Goal: Information Seeking & Learning: Learn about a topic

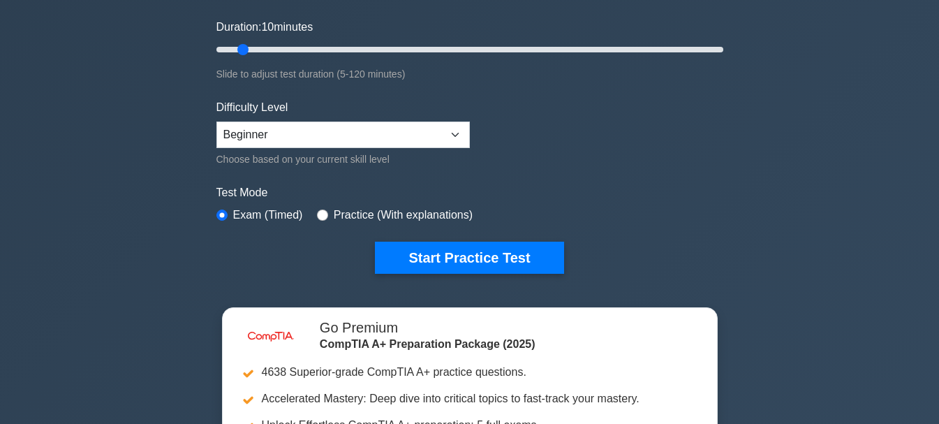
scroll to position [279, 0]
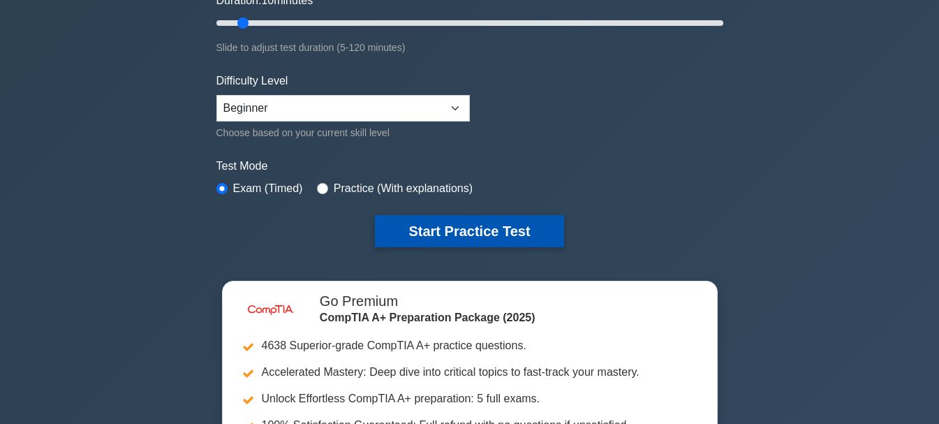
click at [488, 224] on button "Start Practice Test" at bounding box center [469, 231] width 188 height 32
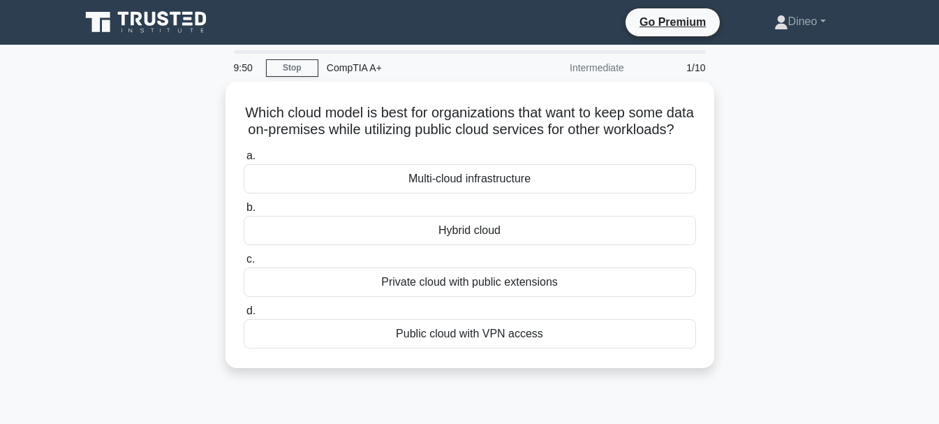
scroll to position [28, 0]
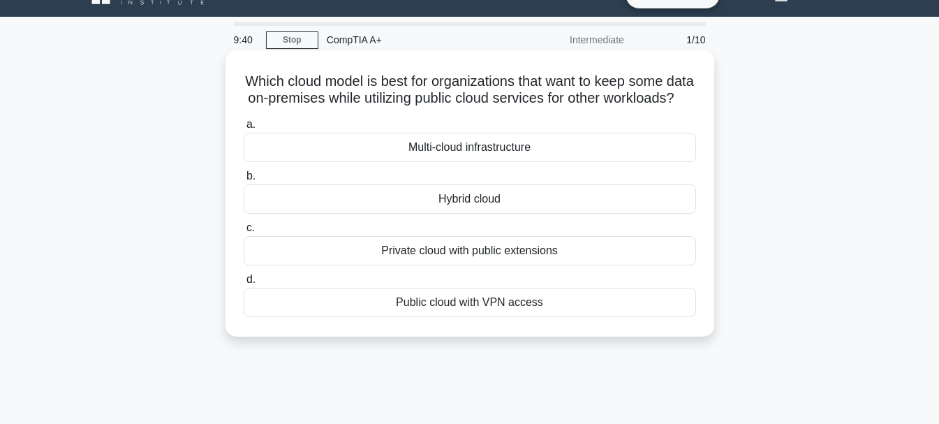
click at [483, 265] on div "Private cloud with public extensions" at bounding box center [470, 250] width 452 height 29
click at [244, 232] on input "c. Private cloud with public extensions" at bounding box center [244, 227] width 0 height 9
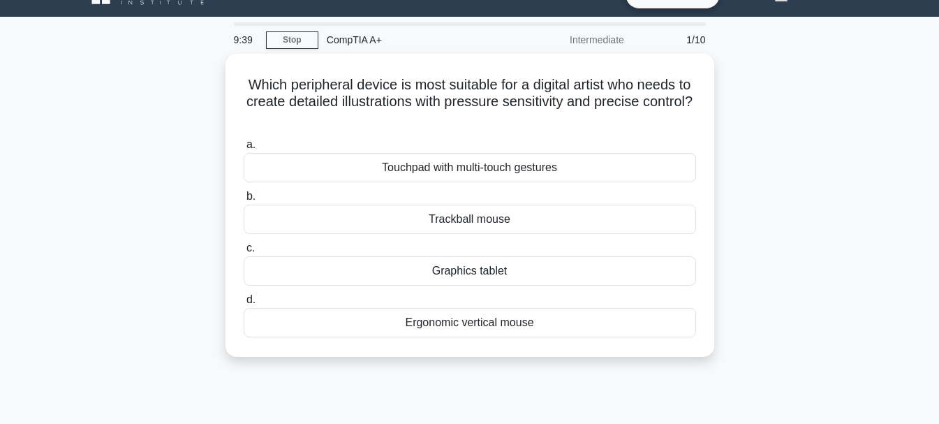
scroll to position [0, 0]
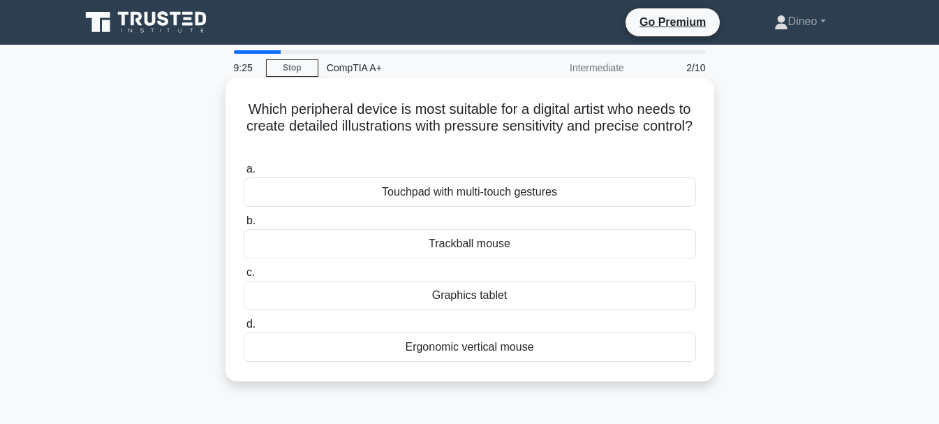
click at [477, 299] on div "Graphics tablet" at bounding box center [470, 295] width 452 height 29
click at [244, 277] on input "c. Graphics tablet" at bounding box center [244, 272] width 0 height 9
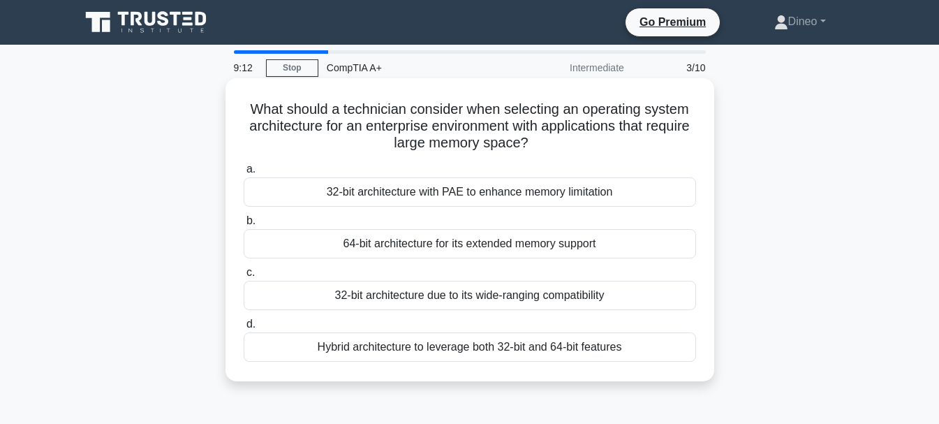
click at [494, 249] on div "64-bit architecture for its extended memory support" at bounding box center [470, 243] width 452 height 29
click at [244, 225] on input "b. 64-bit architecture for its extended memory support" at bounding box center [244, 220] width 0 height 9
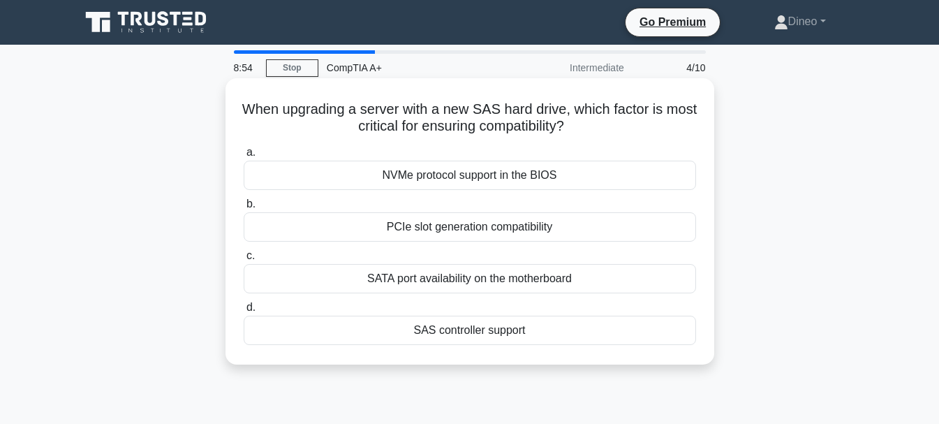
click at [466, 273] on div "SATA port availability on the motherboard" at bounding box center [470, 278] width 452 height 29
click at [244, 260] on input "c. SATA port availability on the motherboard" at bounding box center [244, 255] width 0 height 9
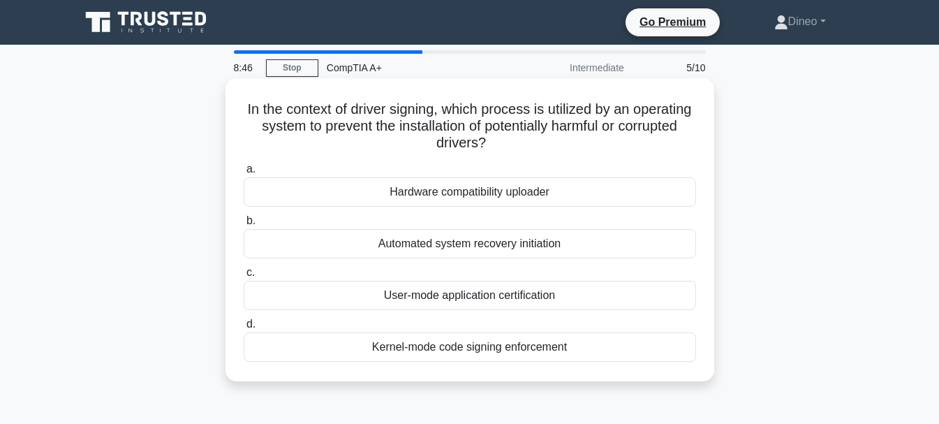
click at [470, 255] on div "Automated system recovery initiation" at bounding box center [470, 243] width 452 height 29
click at [244, 225] on input "b. Automated system recovery initiation" at bounding box center [244, 220] width 0 height 9
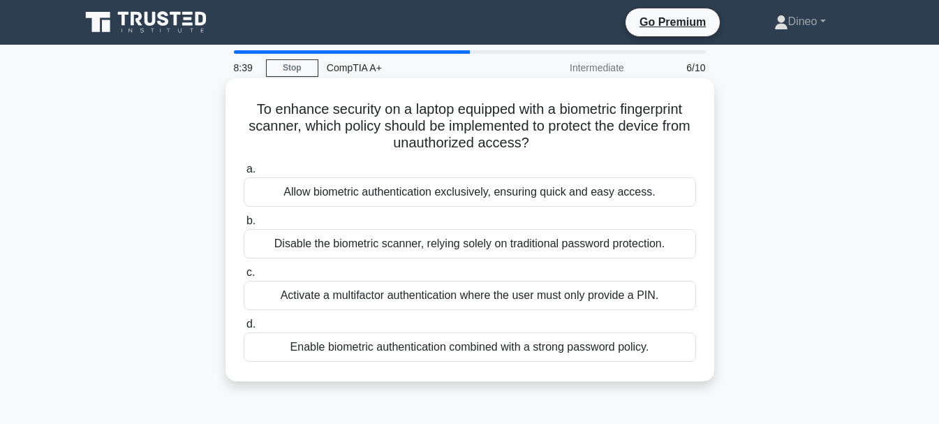
click at [450, 297] on div "Activate a multifactor authentication where the user must only provide a PIN." at bounding box center [470, 295] width 452 height 29
click at [244, 277] on input "c. Activate a multifactor authentication where the user must only provide a PIN." at bounding box center [244, 272] width 0 height 9
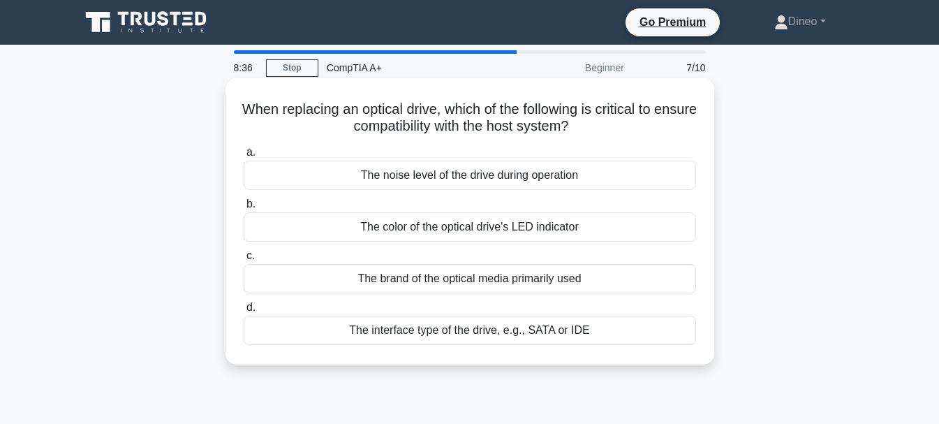
click at [500, 213] on div "The color of the optical drive's LED indicator" at bounding box center [470, 226] width 452 height 29
click at [244, 209] on input "b. The color of the optical drive's LED indicator" at bounding box center [244, 204] width 0 height 9
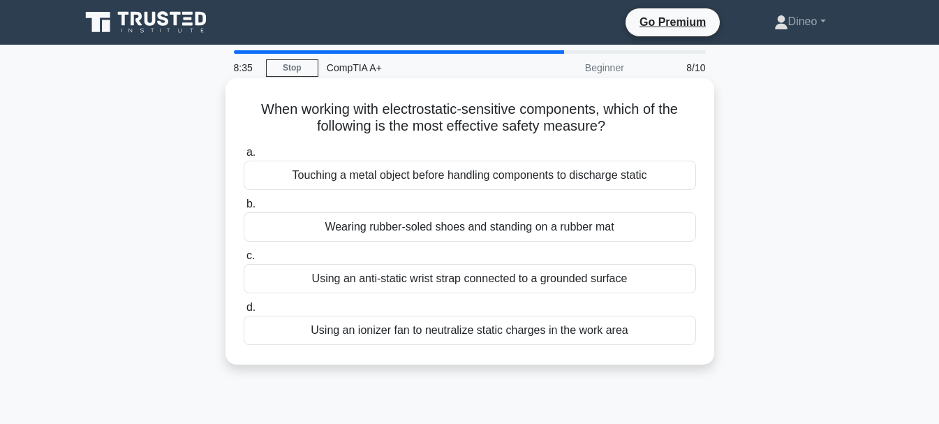
drag, startPoint x: 500, startPoint y: 213, endPoint x: 487, endPoint y: 250, distance: 39.3
click at [487, 250] on div "a. Touching a metal object before handling components to discharge static b. We…" at bounding box center [469, 244] width 469 height 207
click at [487, 250] on label "c. Using an anti-static wrist strap connected to a grounded surface" at bounding box center [470, 270] width 452 height 46
click at [244, 251] on input "c. Using an anti-static wrist strap connected to a grounded surface" at bounding box center [244, 255] width 0 height 9
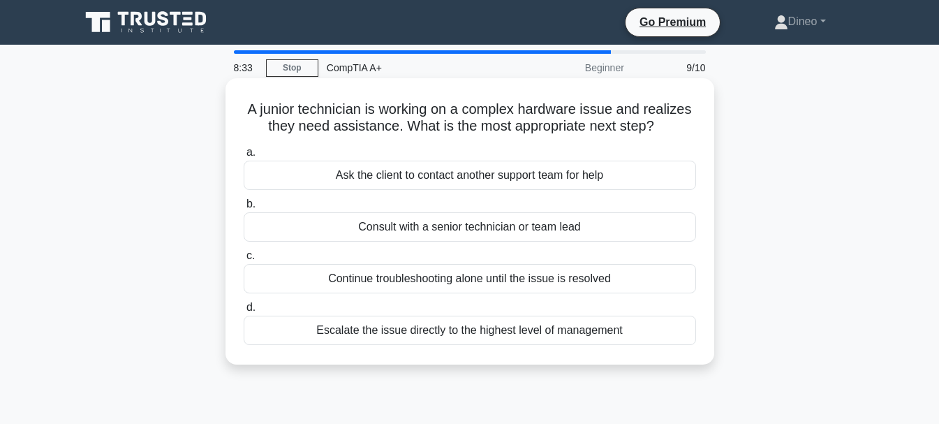
click at [493, 232] on div "Consult with a senior technician or team lead" at bounding box center [470, 226] width 452 height 29
click at [244, 209] on input "b. Consult with a senior technician or team lead" at bounding box center [244, 204] width 0 height 9
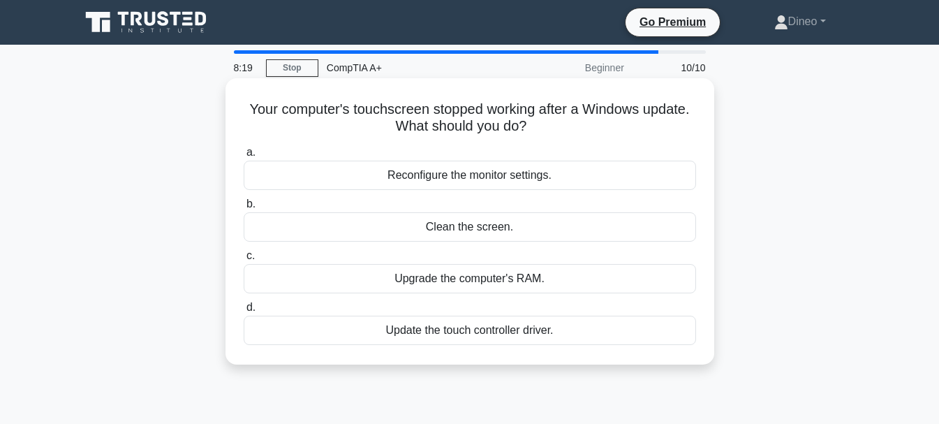
click at [521, 174] on div "Reconfigure the monitor settings." at bounding box center [470, 175] width 452 height 29
click at [244, 157] on input "a. Reconfigure the monitor settings." at bounding box center [244, 152] width 0 height 9
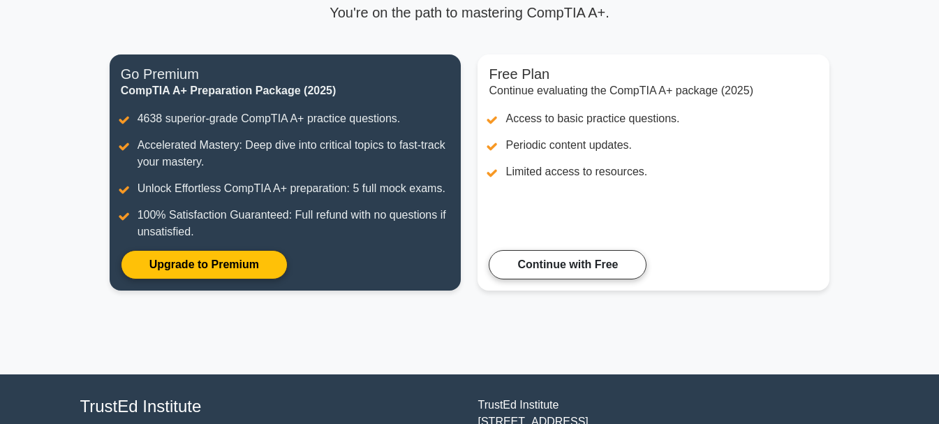
scroll to position [241, 0]
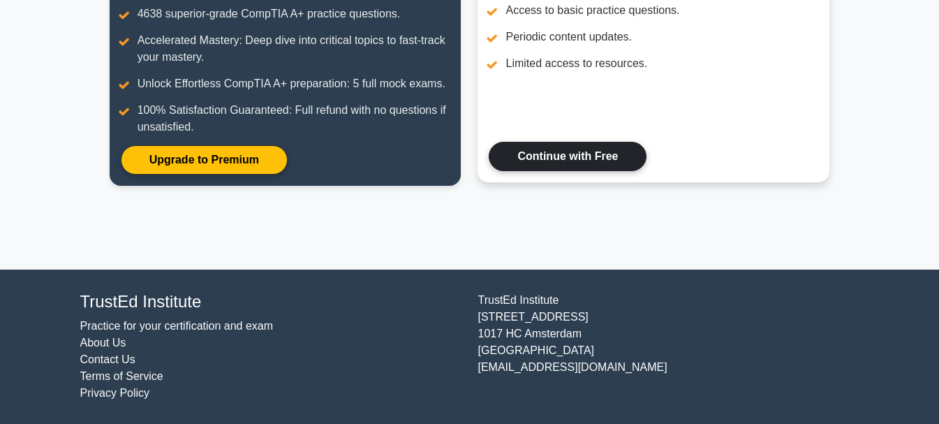
click at [549, 164] on link "Continue with Free" at bounding box center [568, 156] width 158 height 29
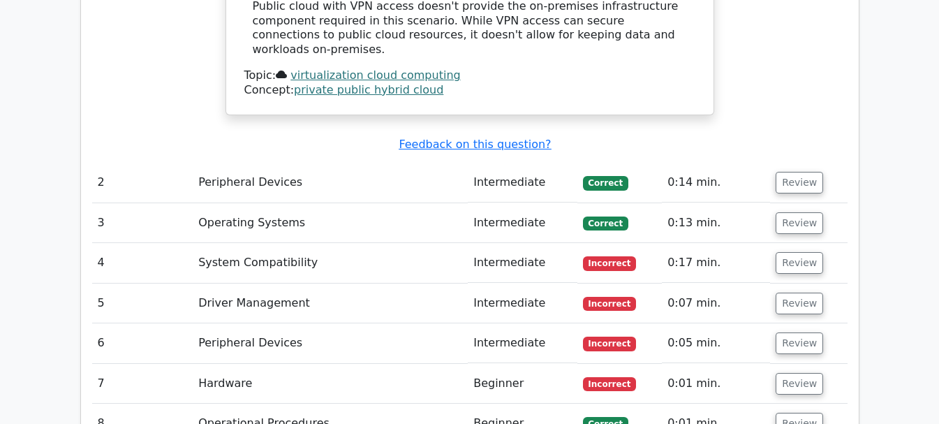
scroll to position [1815, 0]
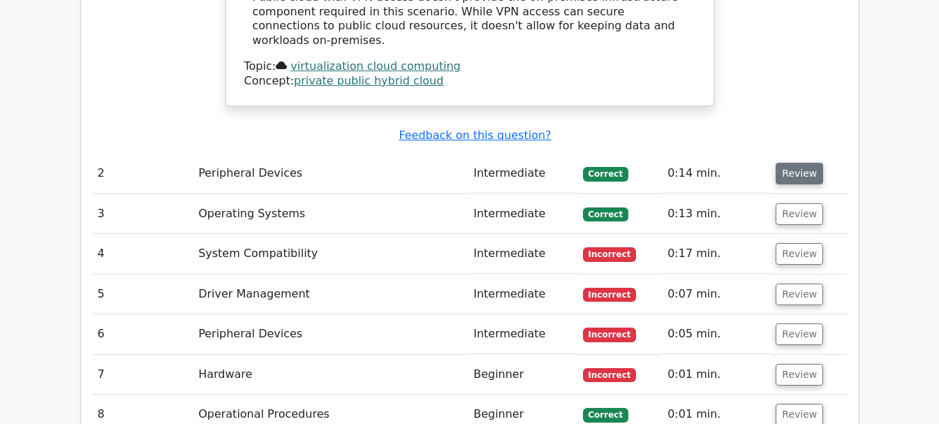
click at [807, 163] on button "Review" at bounding box center [798, 174] width 47 height 22
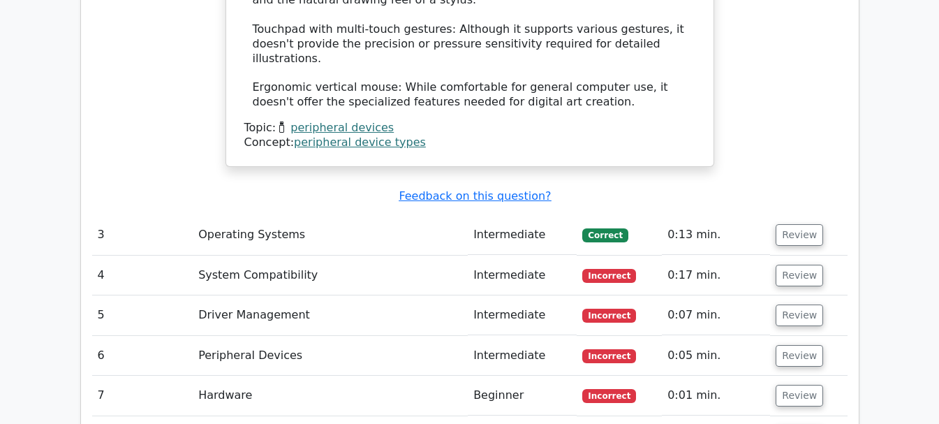
scroll to position [2596, 0]
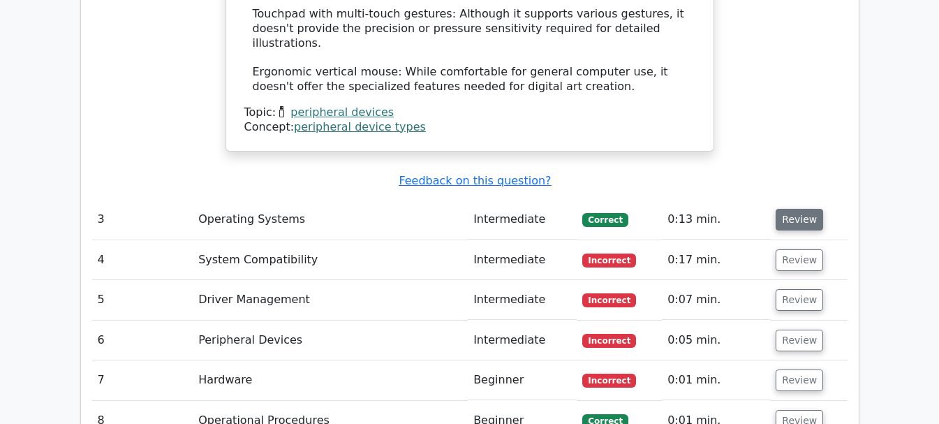
click at [798, 209] on button "Review" at bounding box center [798, 220] width 47 height 22
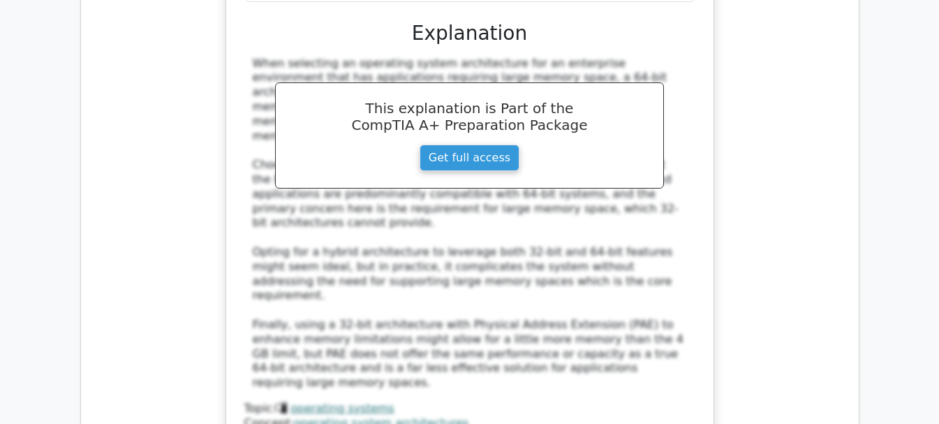
scroll to position [3127, 0]
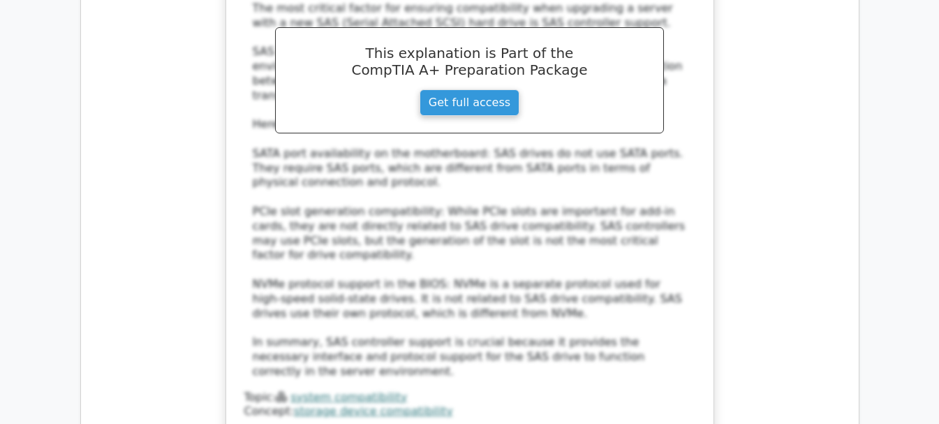
scroll to position [3936, 0]
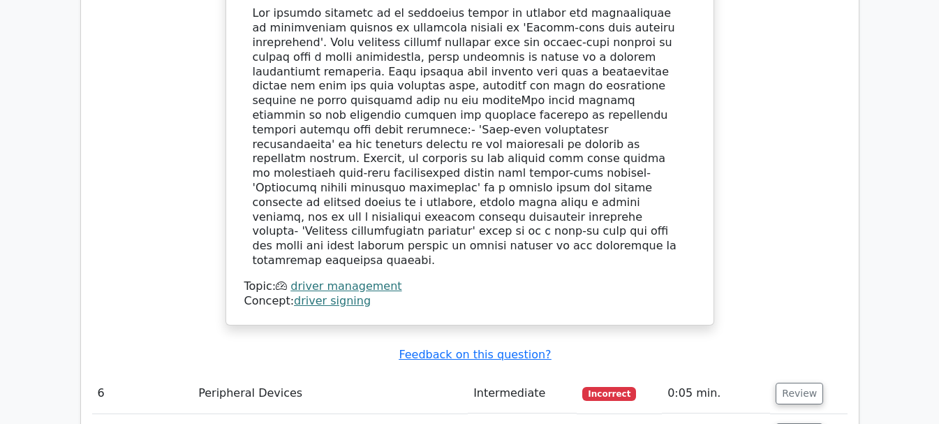
scroll to position [4774, 0]
